Goal: Task Accomplishment & Management: Manage account settings

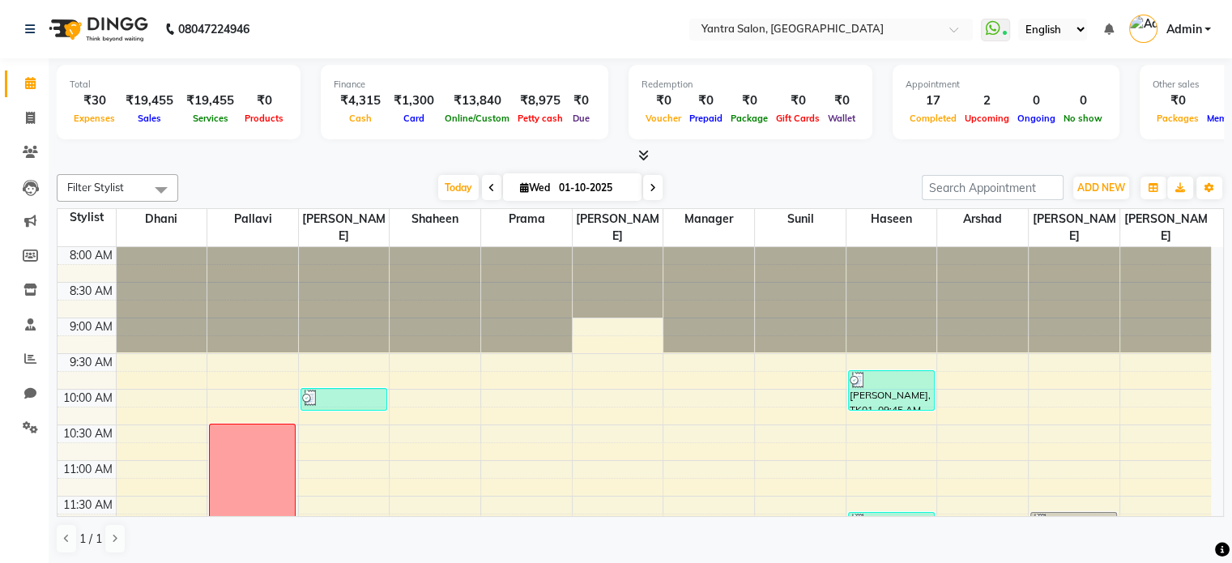
scroll to position [630, 0]
